Goal: Navigation & Orientation: Find specific page/section

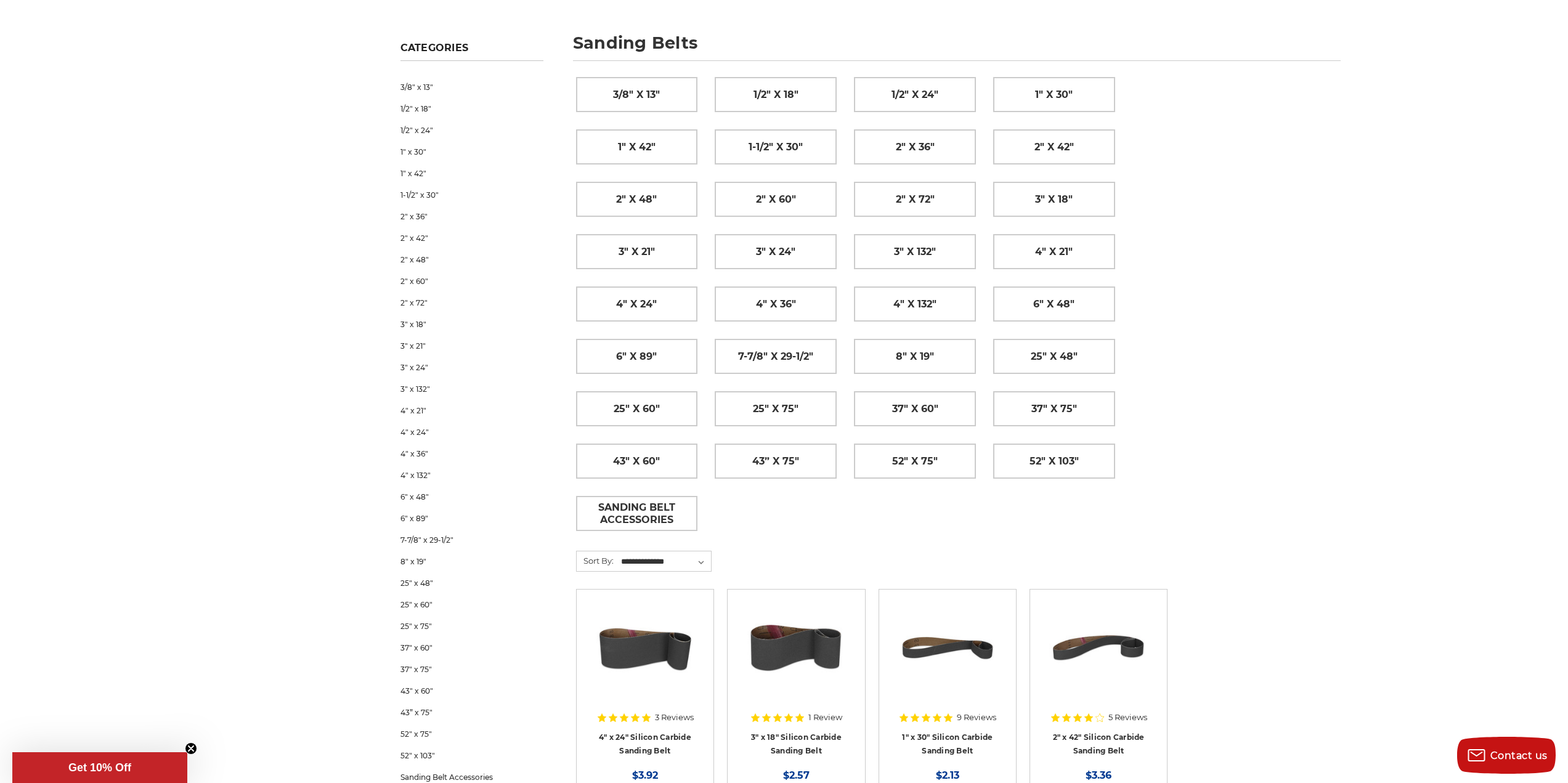
scroll to position [185, 0]
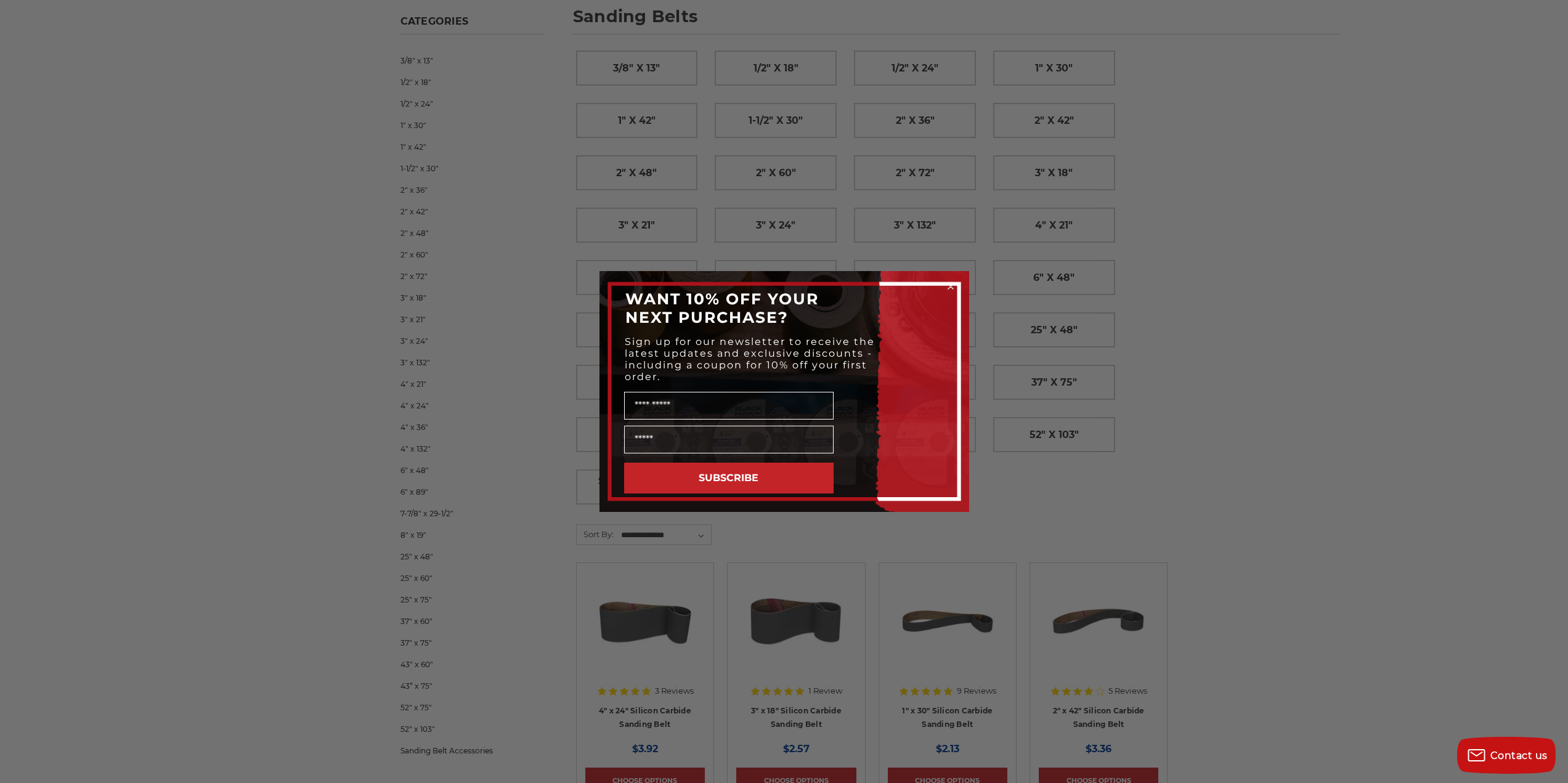
click at [954, 282] on circle "Close dialog" at bounding box center [950, 287] width 12 height 12
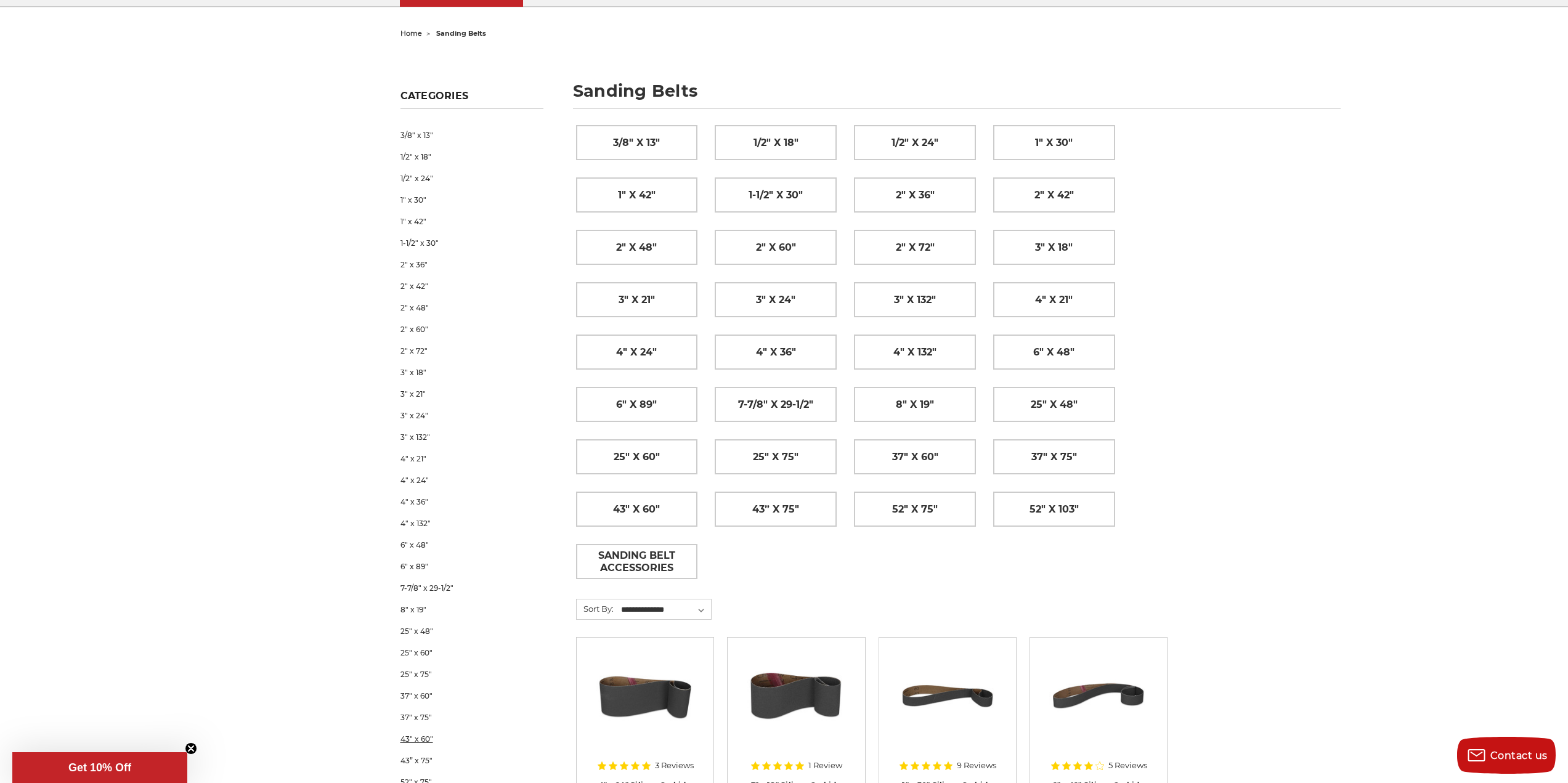
scroll to position [0, 0]
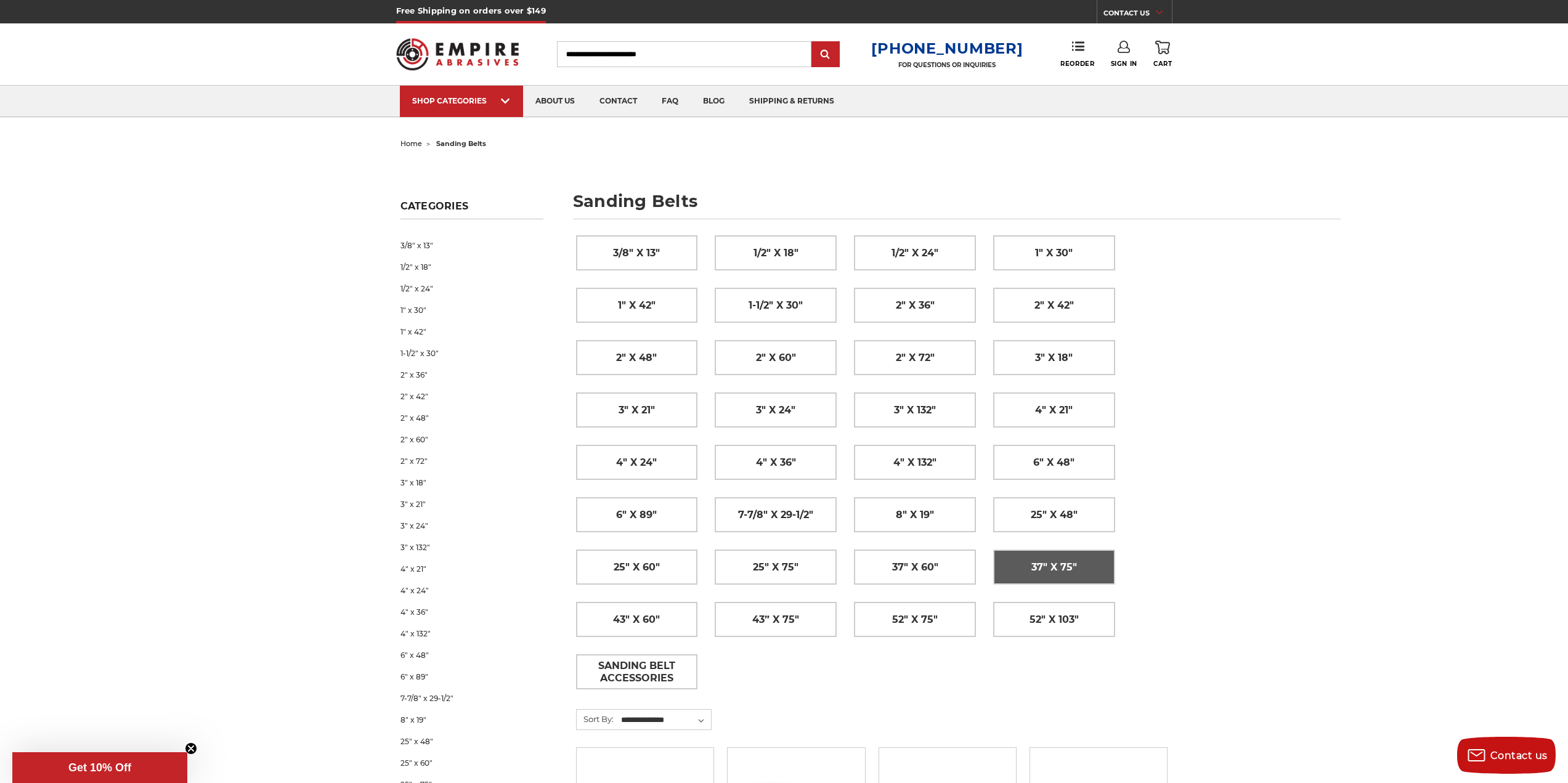
click at [1060, 558] on span "37" x 75"" at bounding box center [1054, 567] width 46 height 21
